Goal: Subscribe to service/newsletter

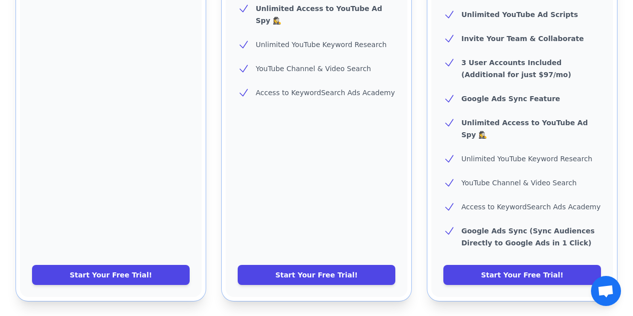
scroll to position [451, 0]
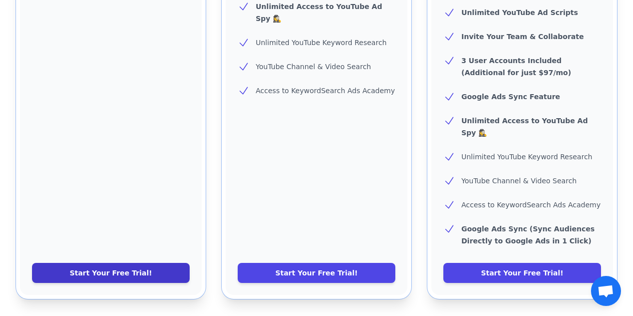
click at [126, 263] on link "Start Your Free Trial!" at bounding box center [111, 273] width 158 height 20
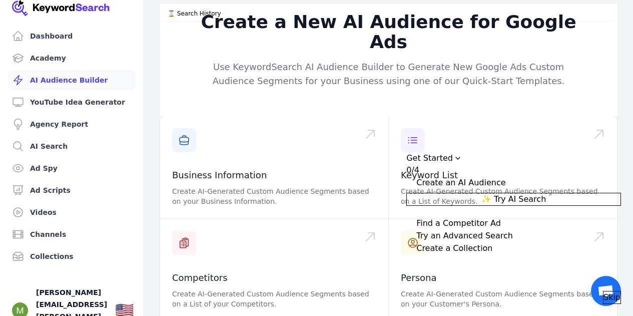
drag, startPoint x: 214, startPoint y: 4, endPoint x: 373, endPoint y: 74, distance: 174.2
click at [373, 74] on div "Create a New AI Audience for Google Ads Use KeywordSearch AI Audience Builder t…" at bounding box center [388, 60] width 457 height 112
click at [607, 300] on div "Skip" at bounding box center [513, 297] width 215 height 13
click at [603, 292] on span "Skip" at bounding box center [611, 297] width 17 height 12
